Goal: Find contact information: Find contact information

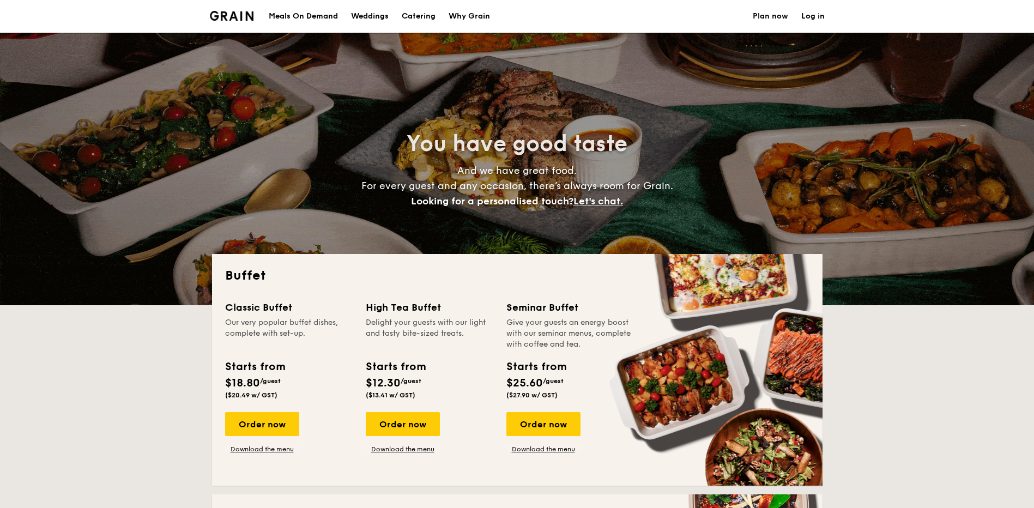
select select
click at [310, 16] on div "Meals On Demand" at bounding box center [303, 16] width 69 height 33
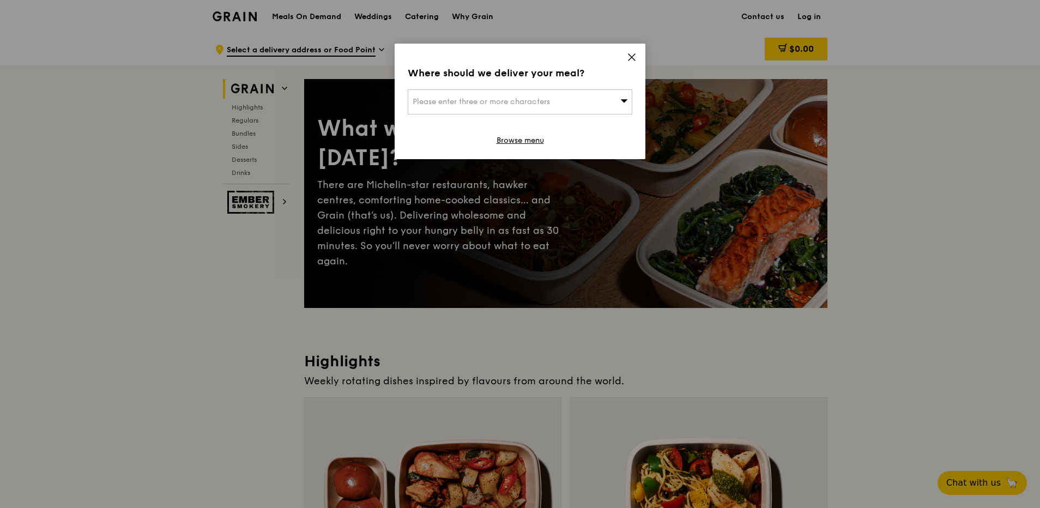
click at [634, 55] on icon at bounding box center [632, 57] width 7 height 7
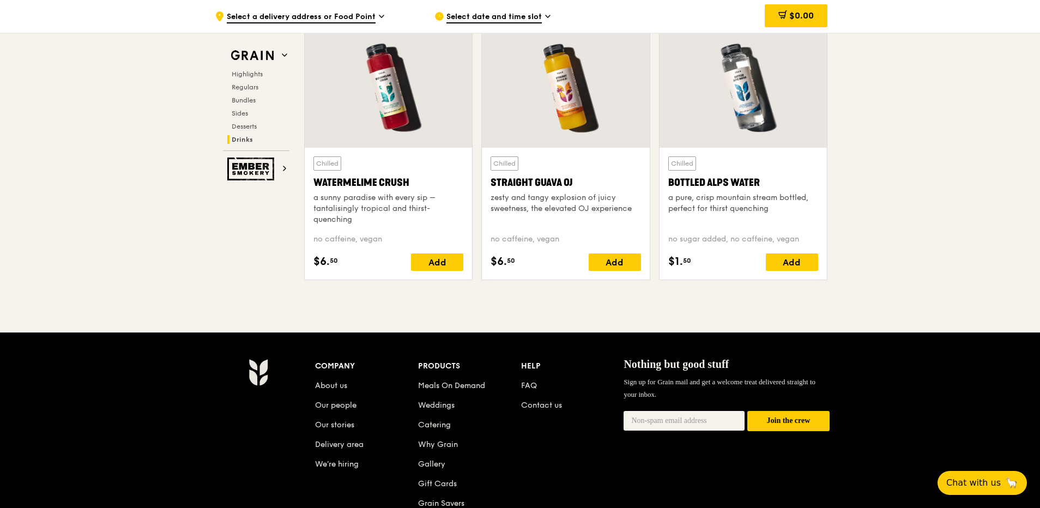
scroll to position [4362, 0]
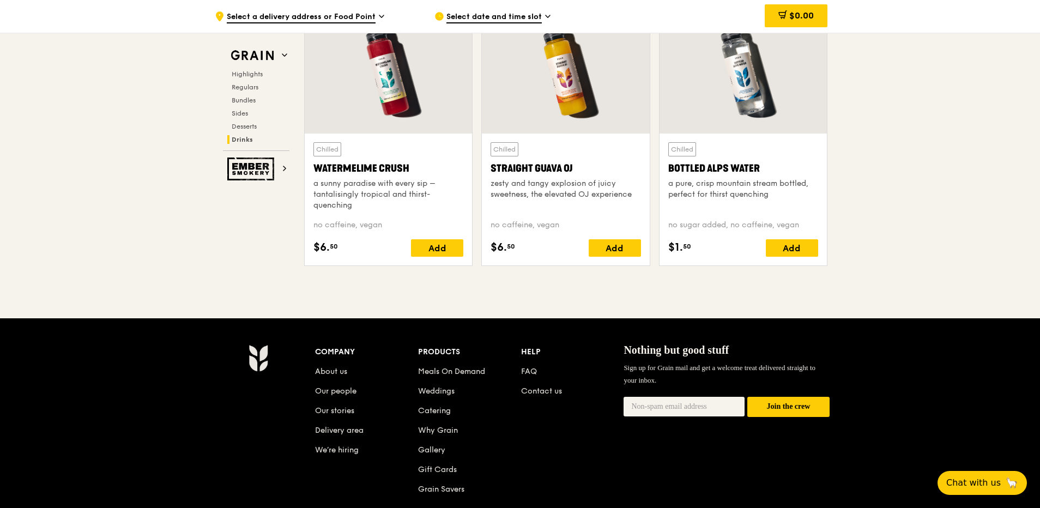
click at [536, 386] on li "Contact us" at bounding box center [572, 389] width 103 height 20
click at [542, 389] on link "Contact us" at bounding box center [541, 391] width 41 height 9
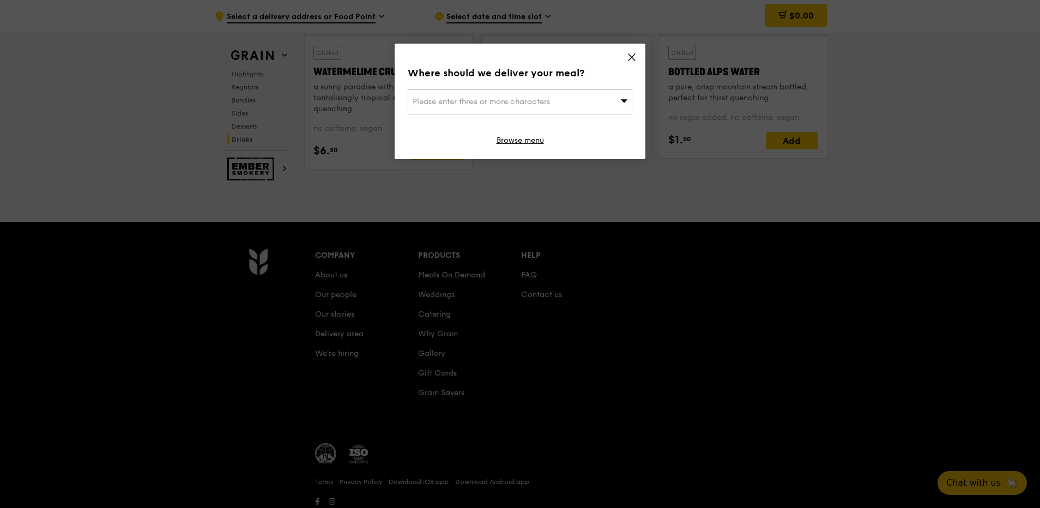
scroll to position [4469, 0]
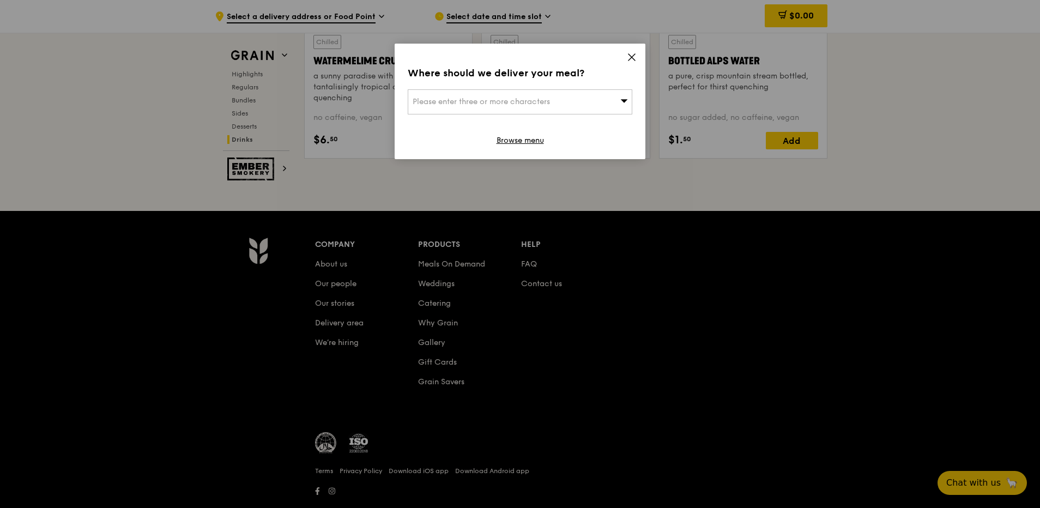
click at [636, 57] on icon at bounding box center [632, 57] width 10 height 10
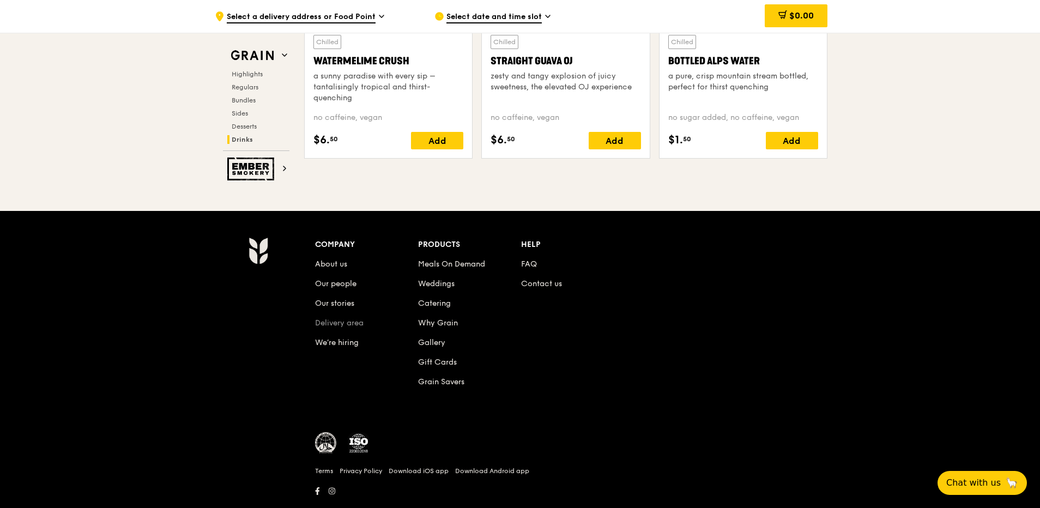
click at [346, 320] on link "Delivery area" at bounding box center [339, 322] width 49 height 9
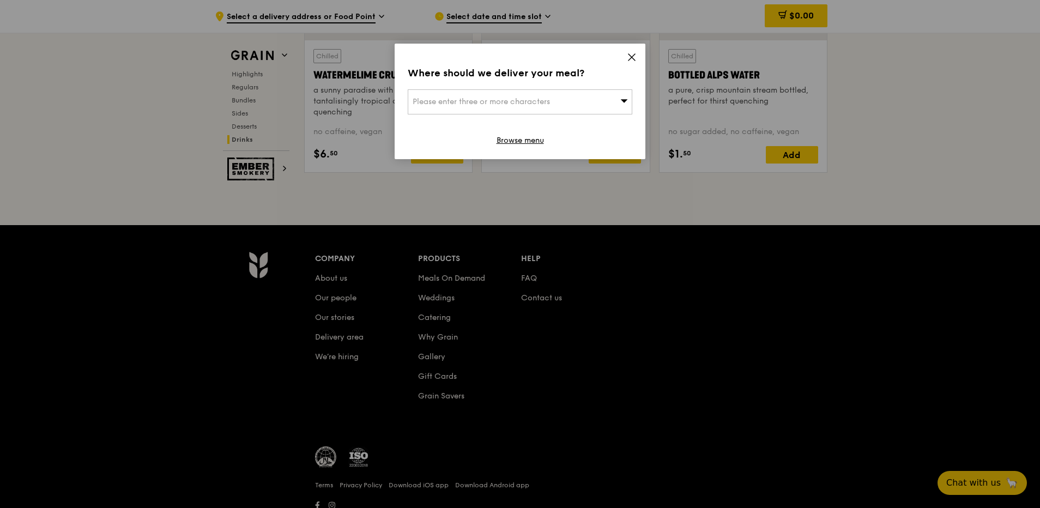
scroll to position [4494, 0]
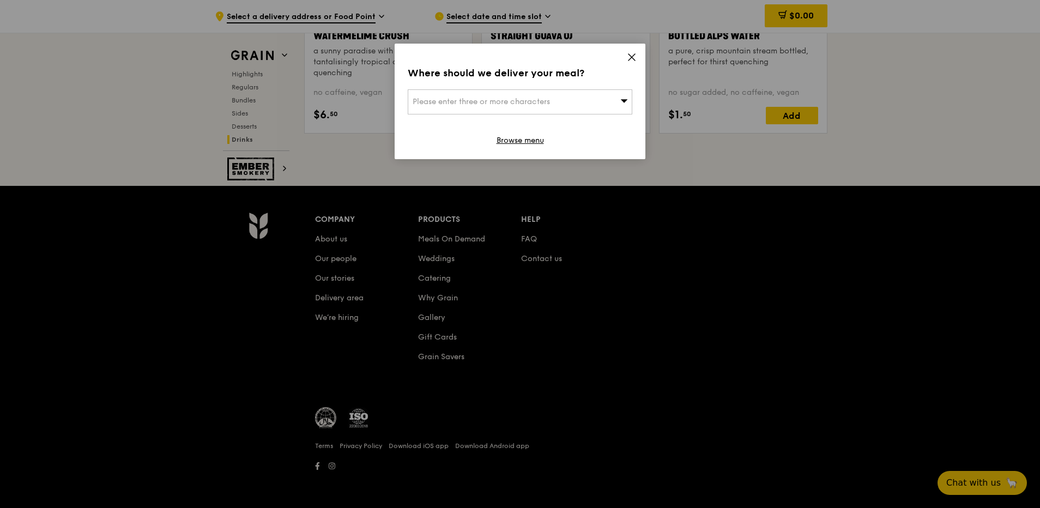
click at [634, 58] on icon at bounding box center [632, 57] width 7 height 7
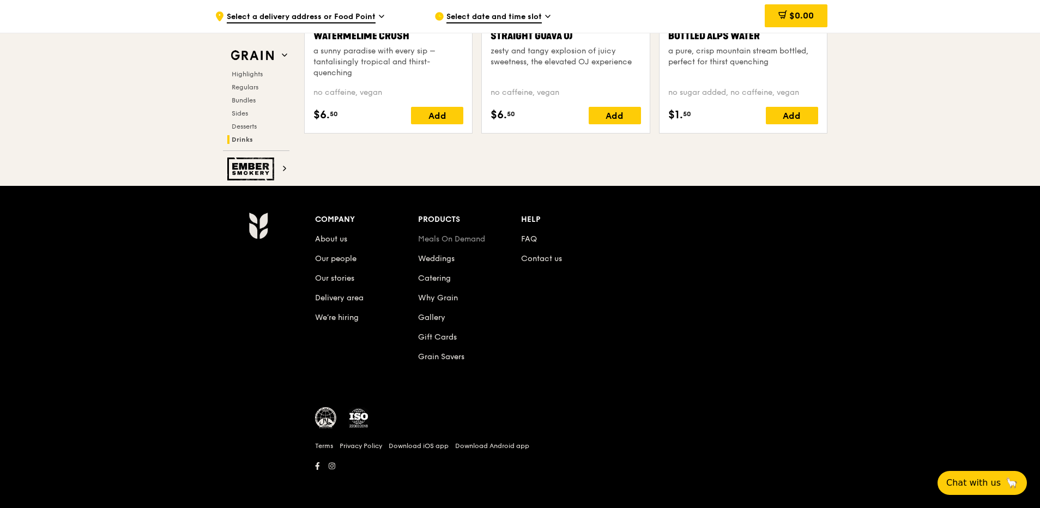
click at [467, 239] on link "Meals On Demand" at bounding box center [451, 238] width 67 height 9
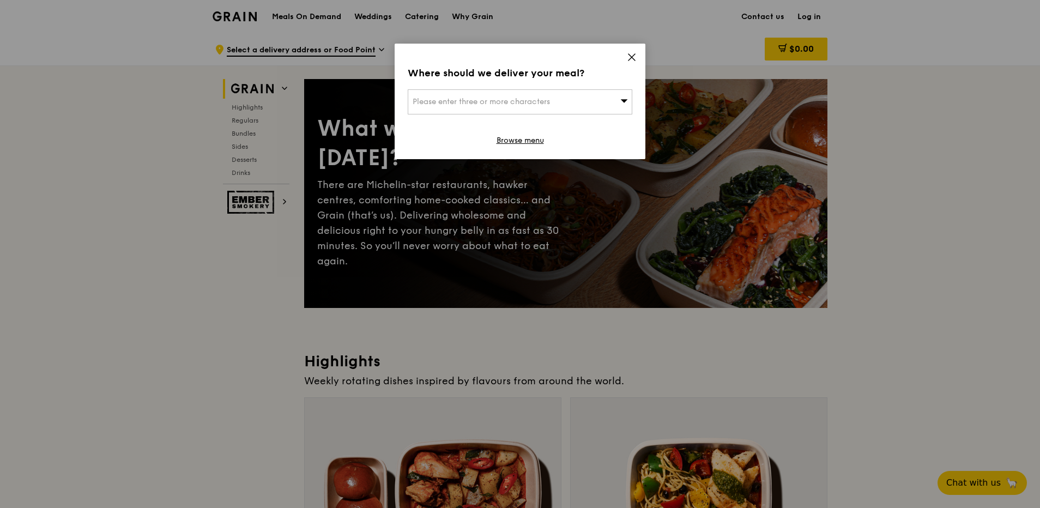
click at [624, 103] on icon at bounding box center [624, 101] width 8 height 8
click at [631, 56] on icon at bounding box center [632, 57] width 7 height 7
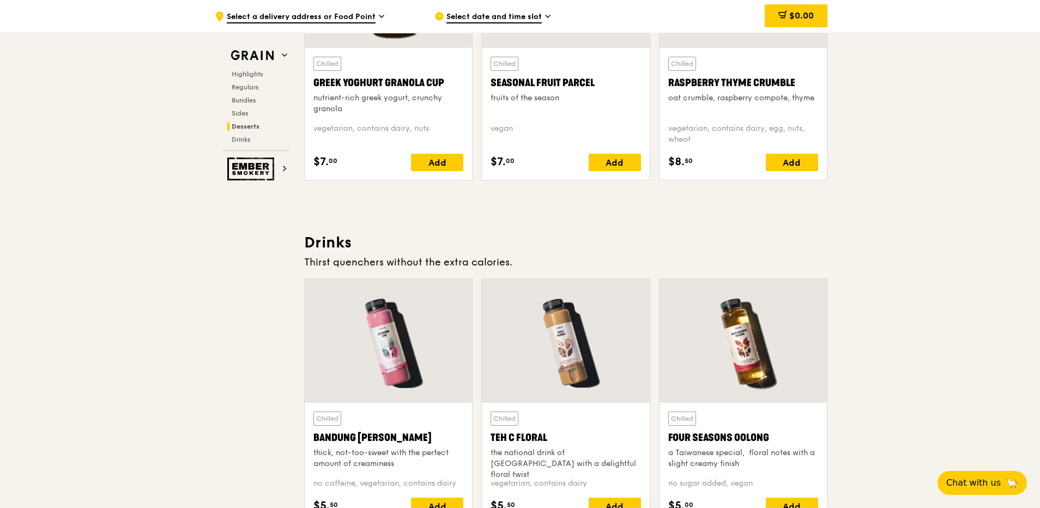
scroll to position [3598, 0]
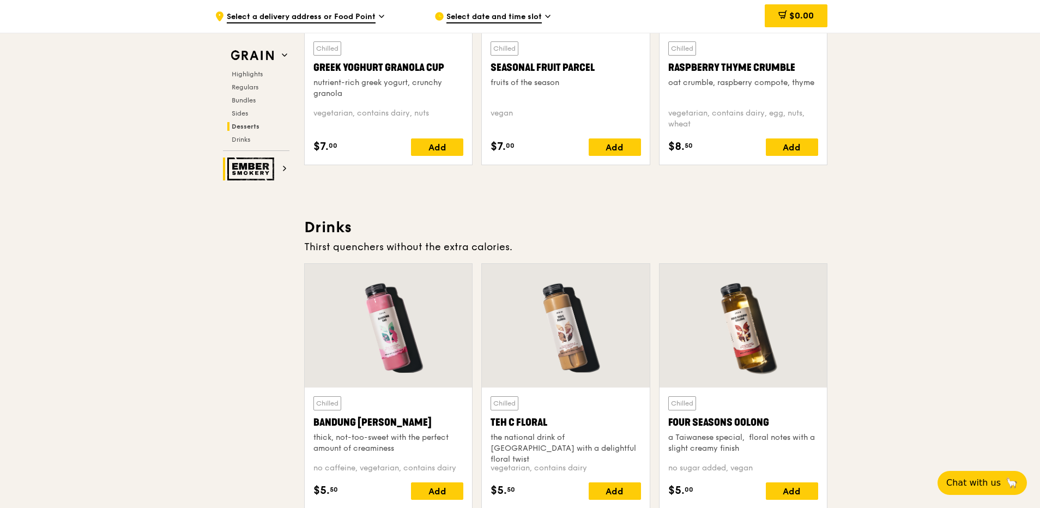
click at [282, 171] on icon at bounding box center [284, 168] width 5 height 5
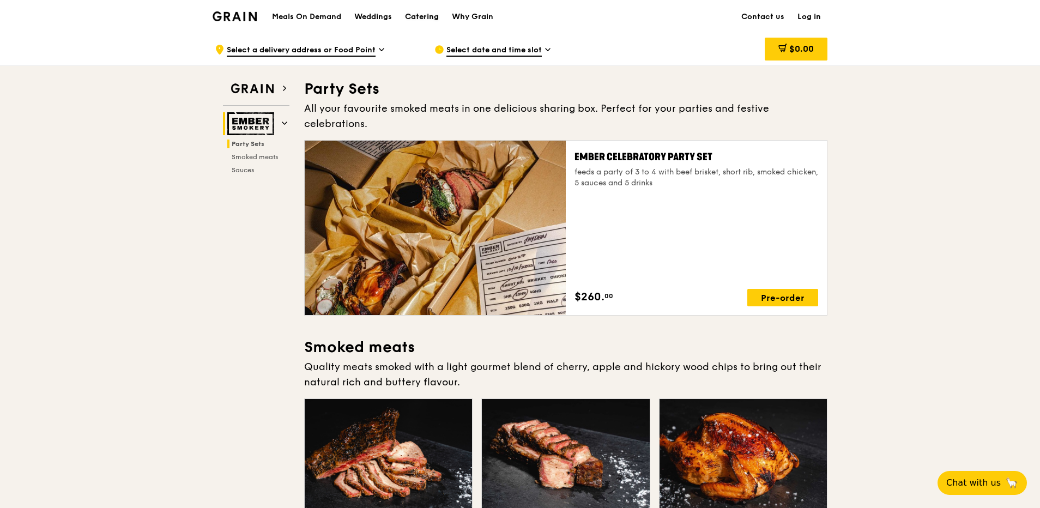
click at [430, 18] on div "Catering" at bounding box center [422, 17] width 34 height 33
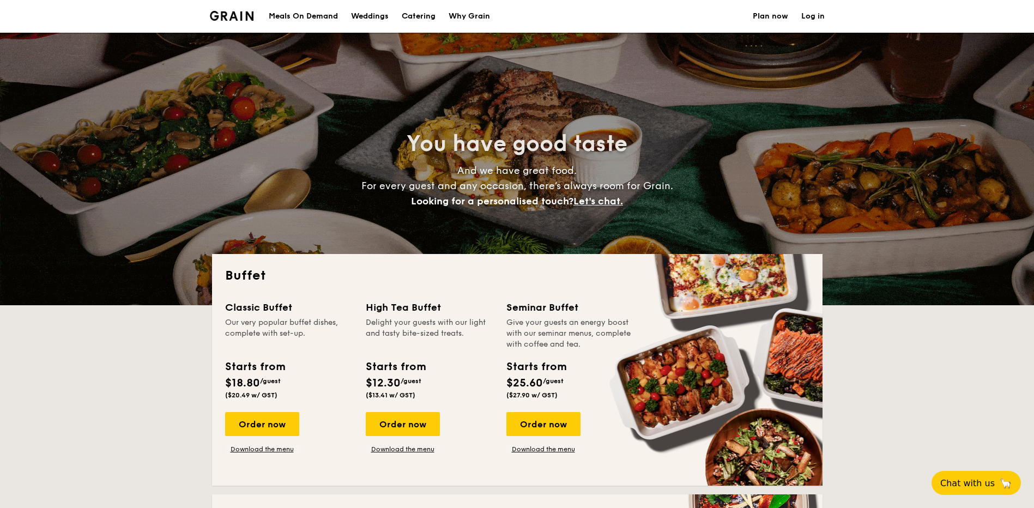
select select
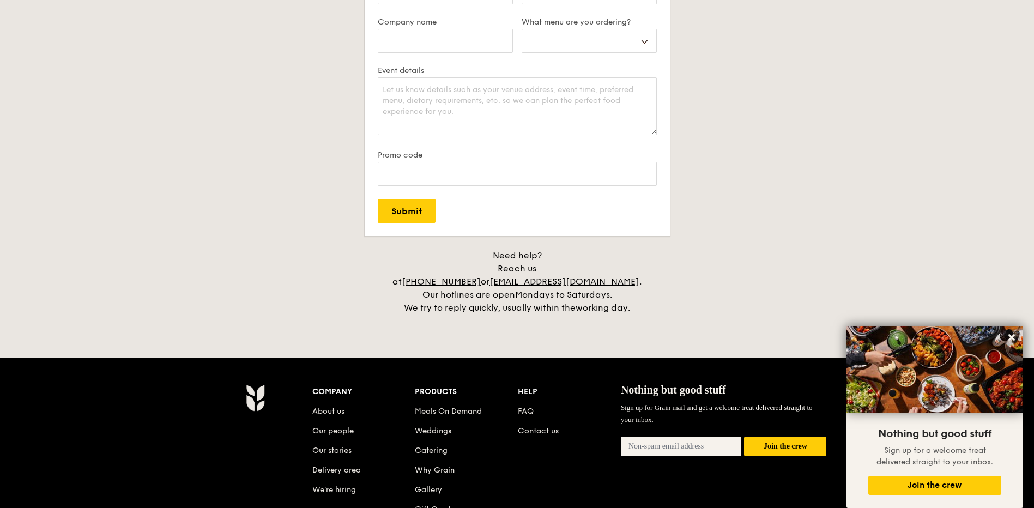
scroll to position [2072, 0]
